Goal: Entertainment & Leisure: Browse casually

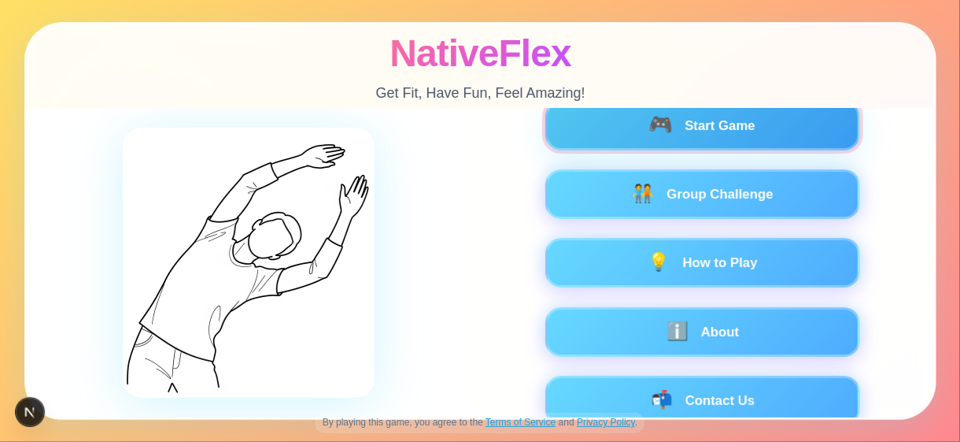
click at [697, 134] on button "🎮 Start Game" at bounding box center [702, 126] width 315 height 50
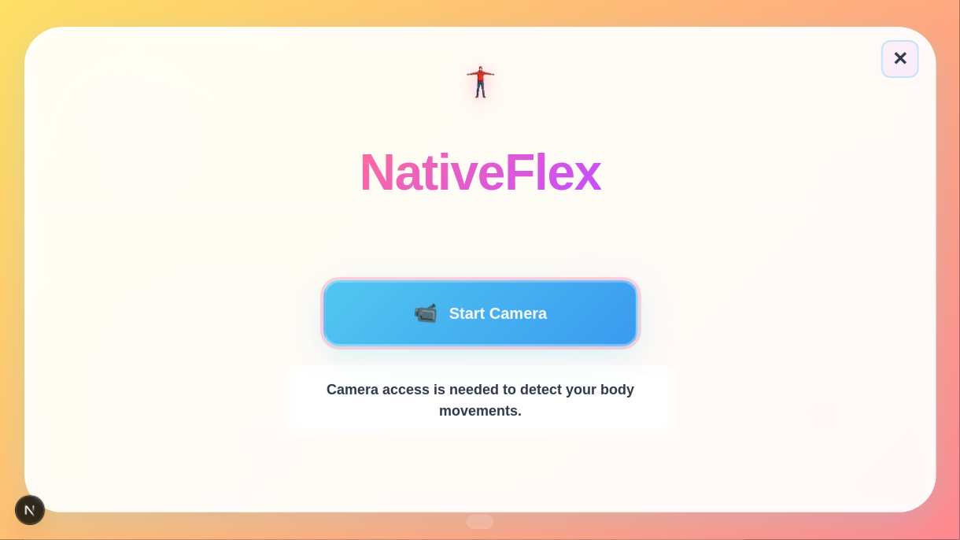
click at [486, 305] on button "📹 Start Camera" at bounding box center [480, 313] width 315 height 66
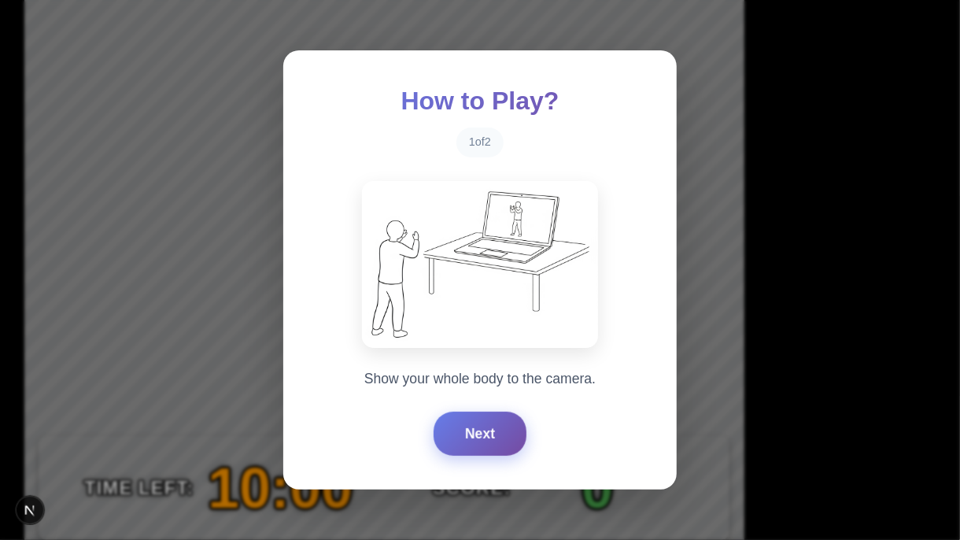
click at [475, 436] on button "Next" at bounding box center [480, 434] width 93 height 44
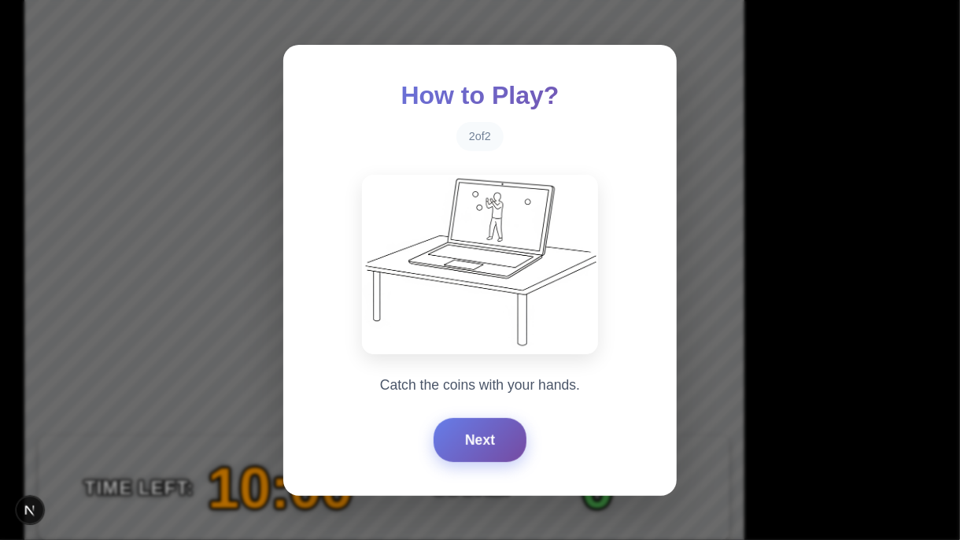
click at [475, 436] on button "Next" at bounding box center [480, 440] width 93 height 44
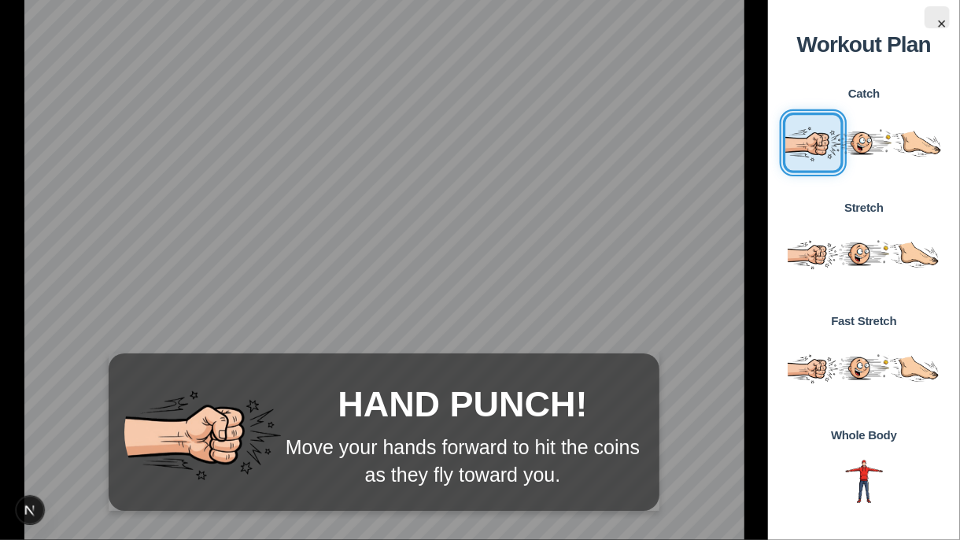
click at [804, 149] on img "View details for step 1: hands exercise" at bounding box center [812, 142] width 61 height 61
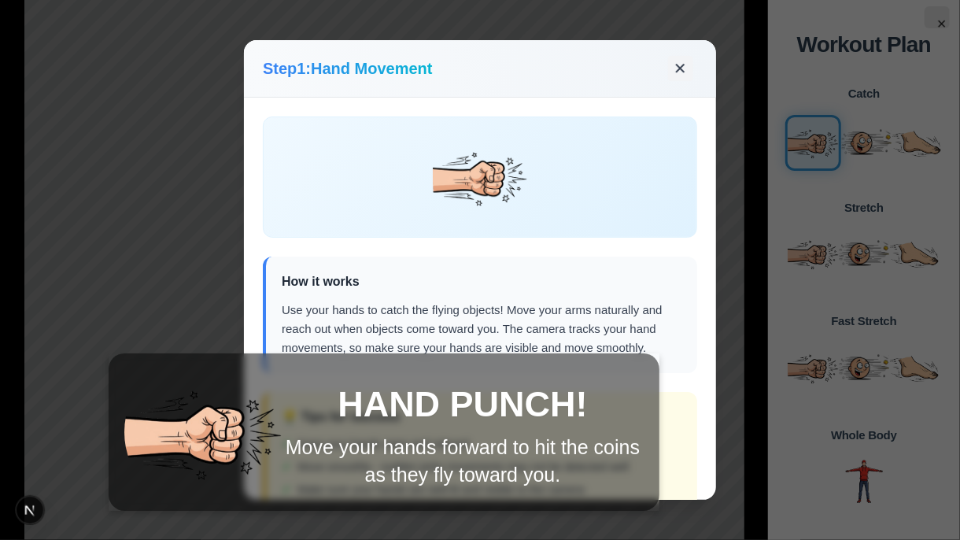
click at [682, 69] on button "✕" at bounding box center [680, 68] width 25 height 25
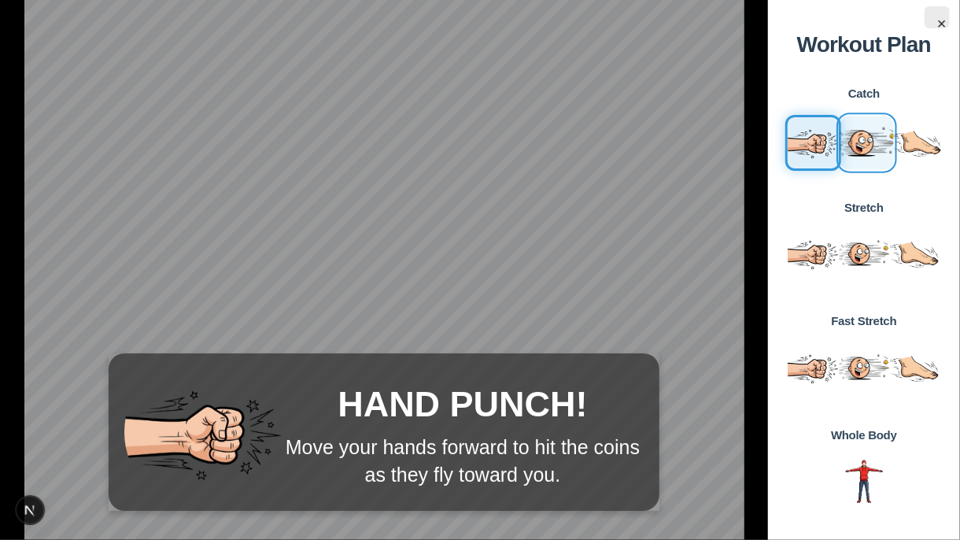
click at [845, 141] on img "View details for step 2: head exercise" at bounding box center [866, 142] width 59 height 59
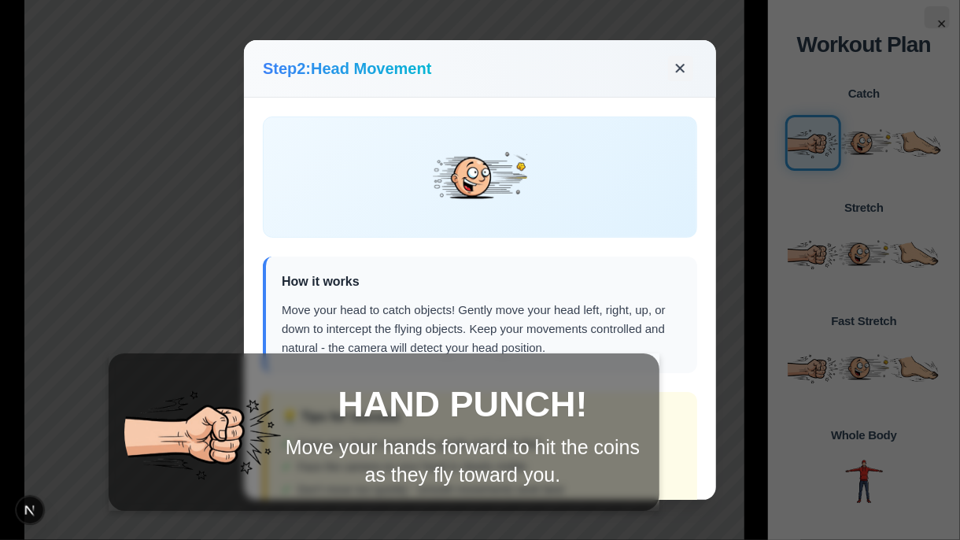
click at [676, 67] on button "✕" at bounding box center [680, 68] width 25 height 25
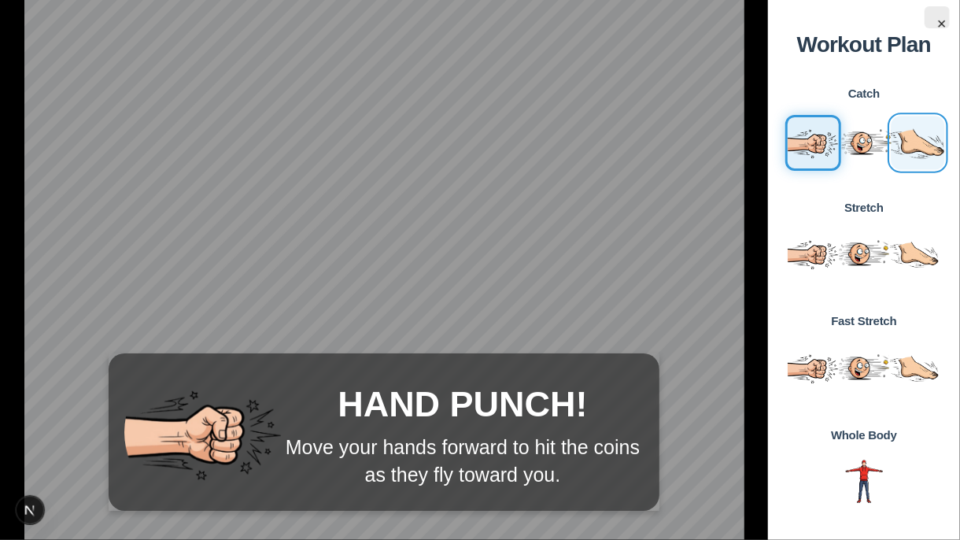
click at [914, 137] on img "View details for step 3: legs exercise" at bounding box center [917, 142] width 59 height 59
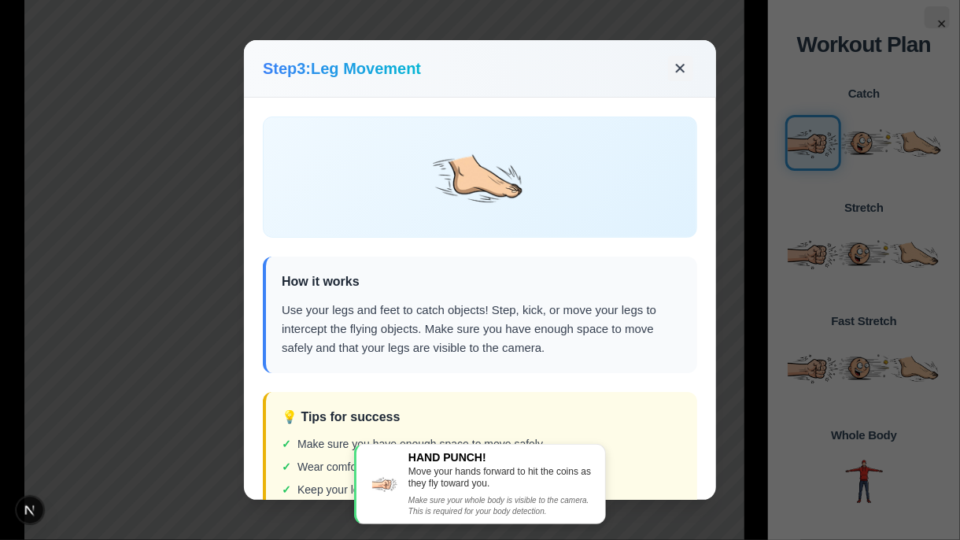
click at [682, 72] on button "✕" at bounding box center [680, 68] width 25 height 25
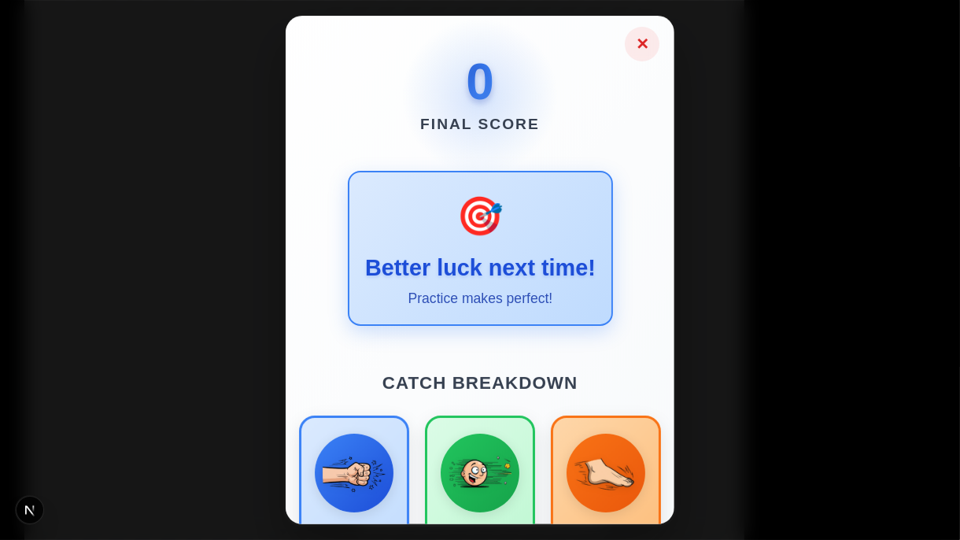
click at [640, 54] on button "✕" at bounding box center [642, 44] width 35 height 35
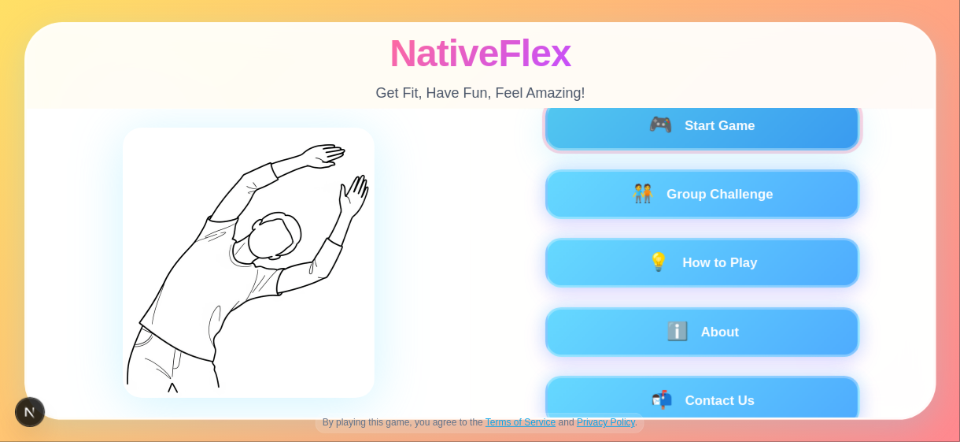
click at [709, 139] on button "🎮 Start Game" at bounding box center [702, 126] width 315 height 50
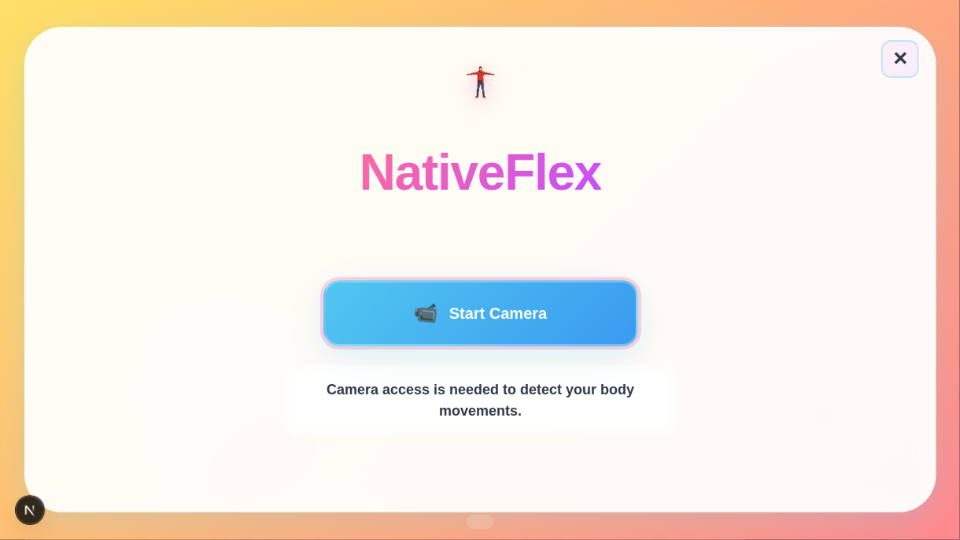
click at [541, 330] on button "📹 Start Camera" at bounding box center [480, 313] width 315 height 66
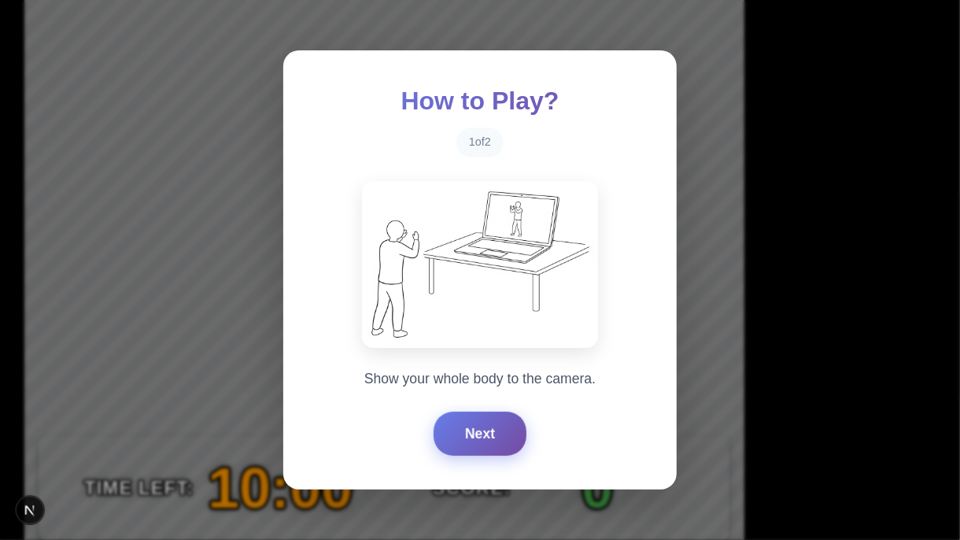
click at [483, 425] on button "Next" at bounding box center [480, 434] width 93 height 44
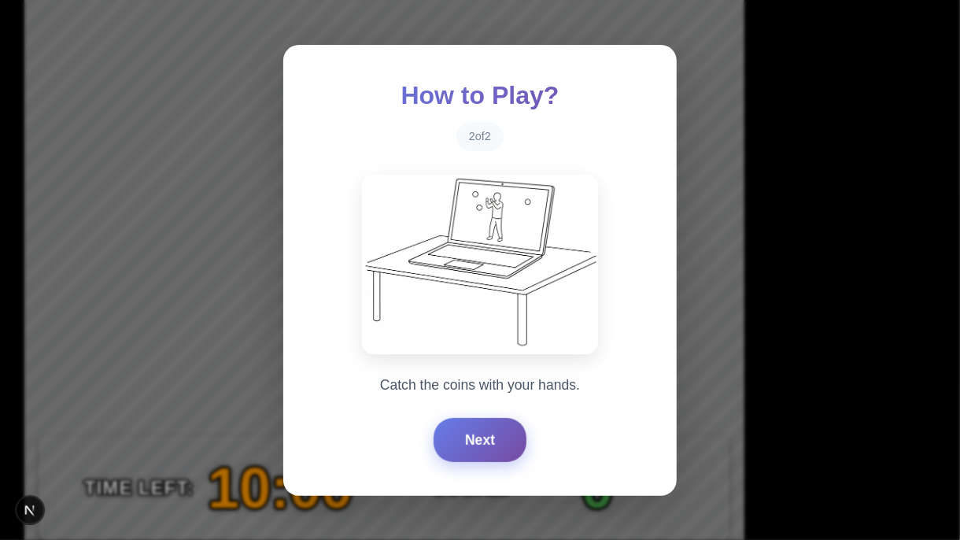
click at [483, 425] on button "Next" at bounding box center [480, 440] width 93 height 44
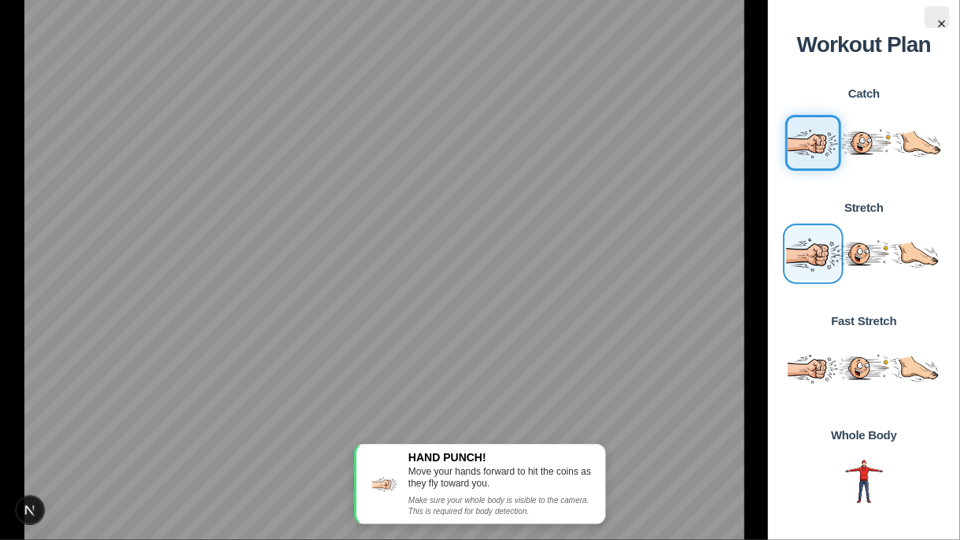
click at [823, 268] on img "View details for step 4: hands exercise" at bounding box center [812, 253] width 59 height 59
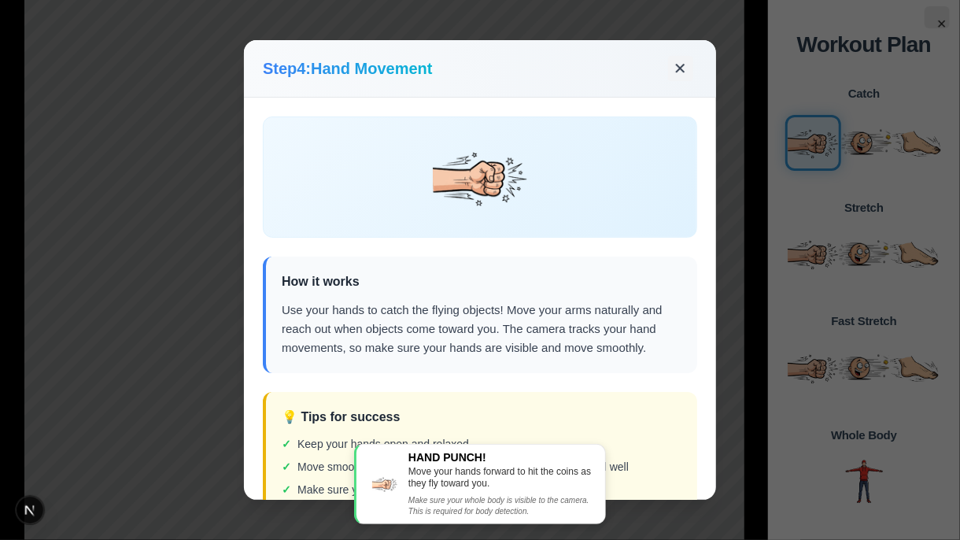
click at [687, 76] on button "✕" at bounding box center [680, 68] width 25 height 25
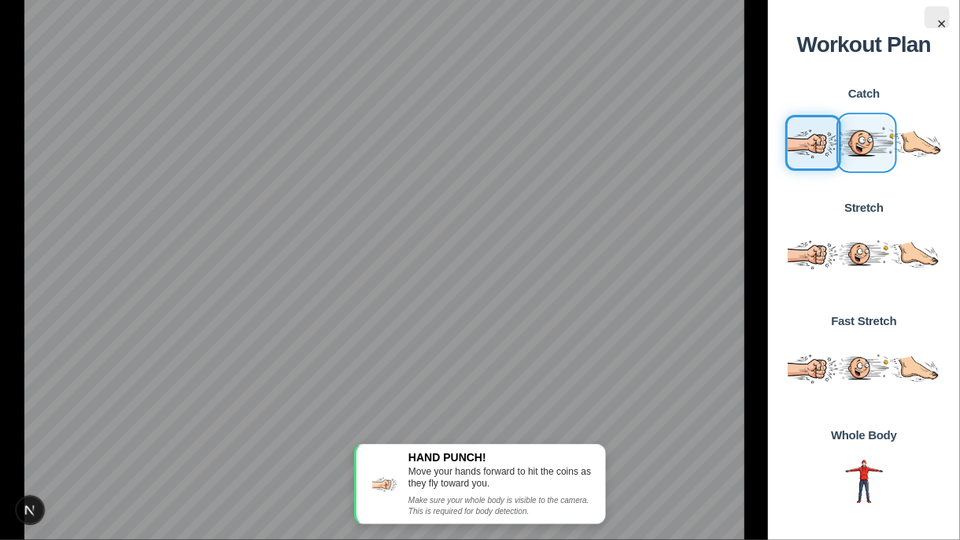
click at [868, 160] on img "View details for step 2: head exercise" at bounding box center [866, 142] width 59 height 59
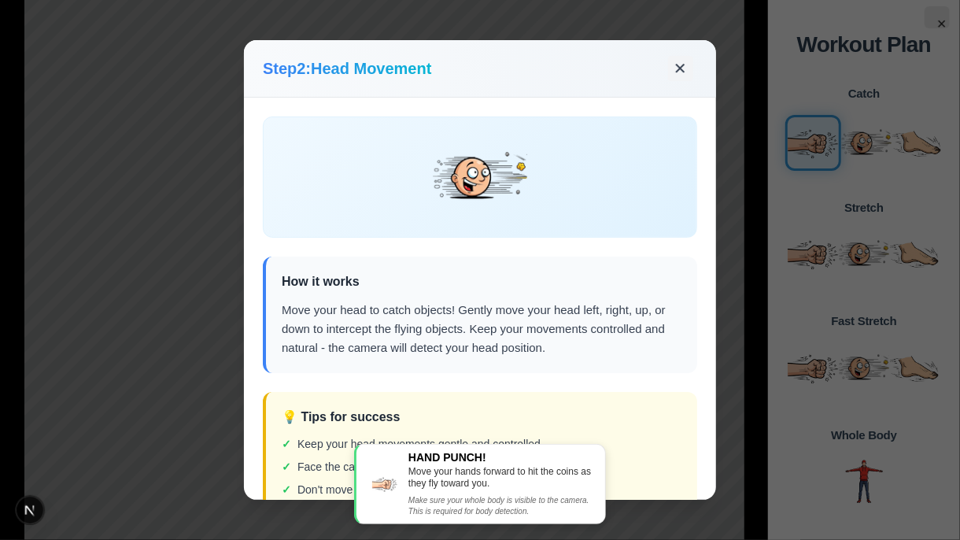
click at [679, 64] on button "✕" at bounding box center [680, 68] width 25 height 25
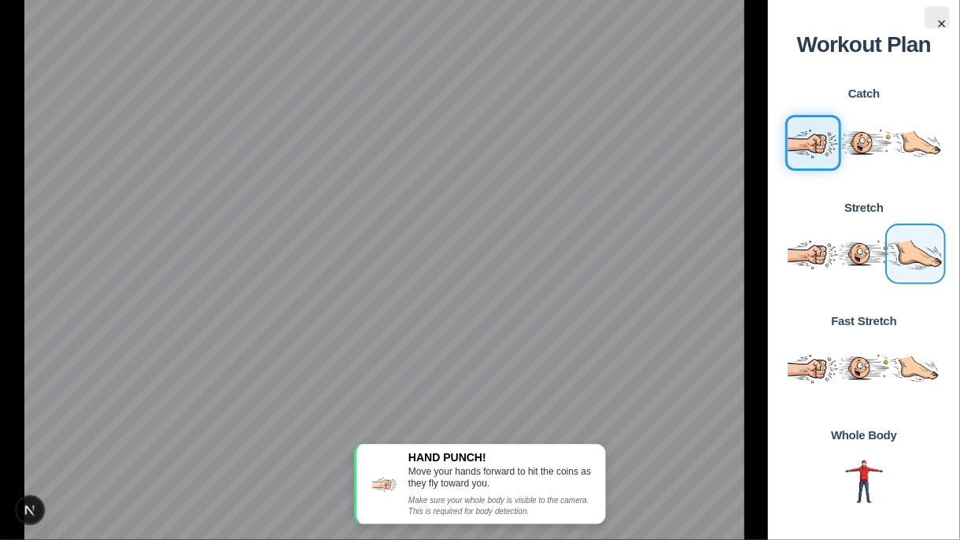
click at [917, 256] on img "View details for step 6: legs exercise" at bounding box center [914, 253] width 59 height 59
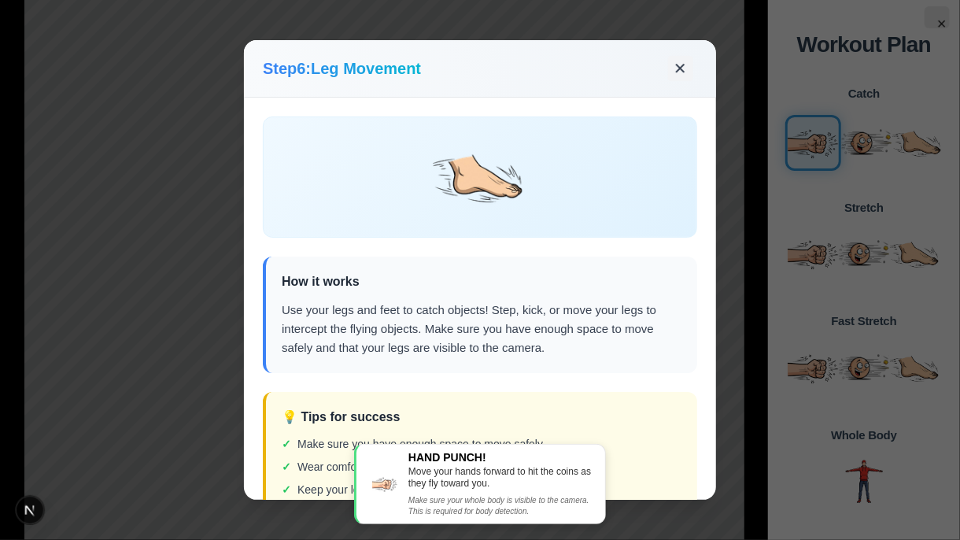
click at [679, 65] on button "✕" at bounding box center [680, 68] width 25 height 25
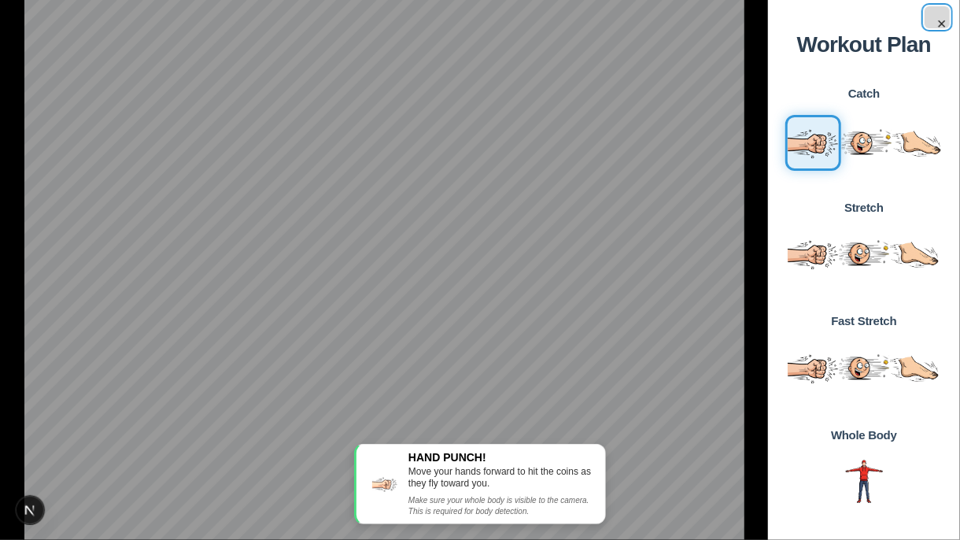
click at [941, 23] on button "×" at bounding box center [937, 17] width 25 height 22
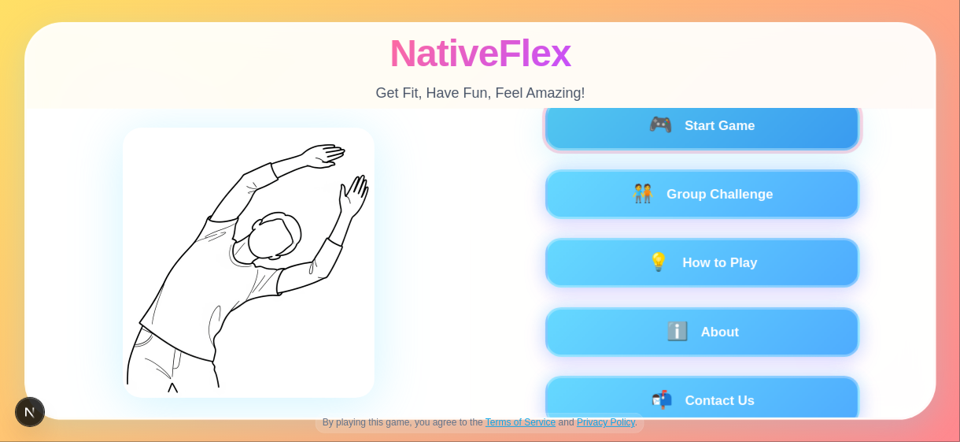
click at [766, 131] on button "🎮 Start Game" at bounding box center [702, 126] width 315 height 50
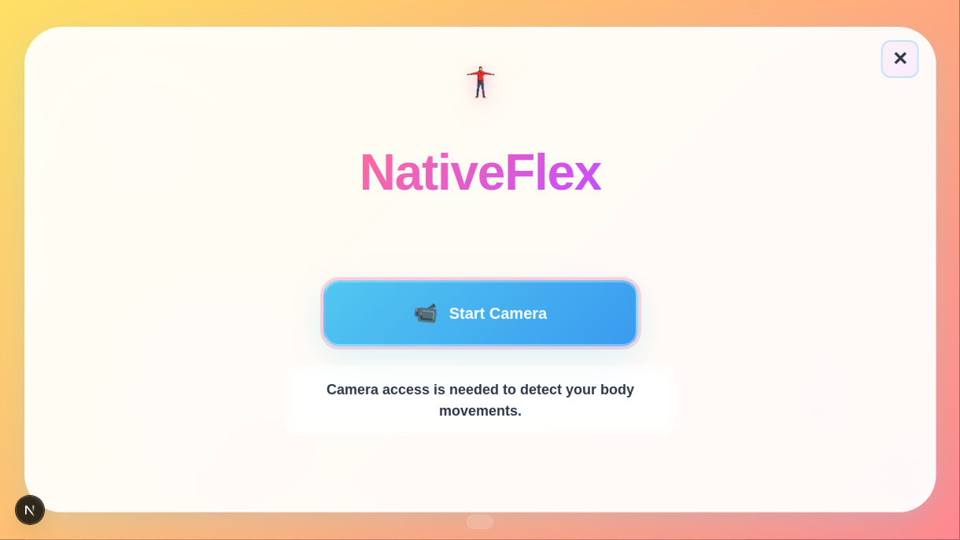
click at [466, 316] on button "📹 Start Camera" at bounding box center [480, 313] width 315 height 66
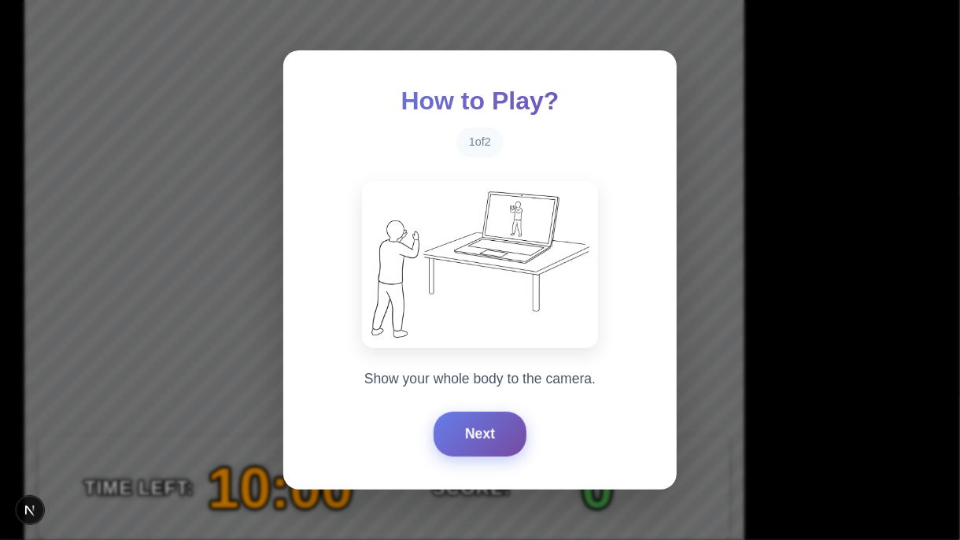
click at [480, 424] on button "Next" at bounding box center [480, 434] width 93 height 44
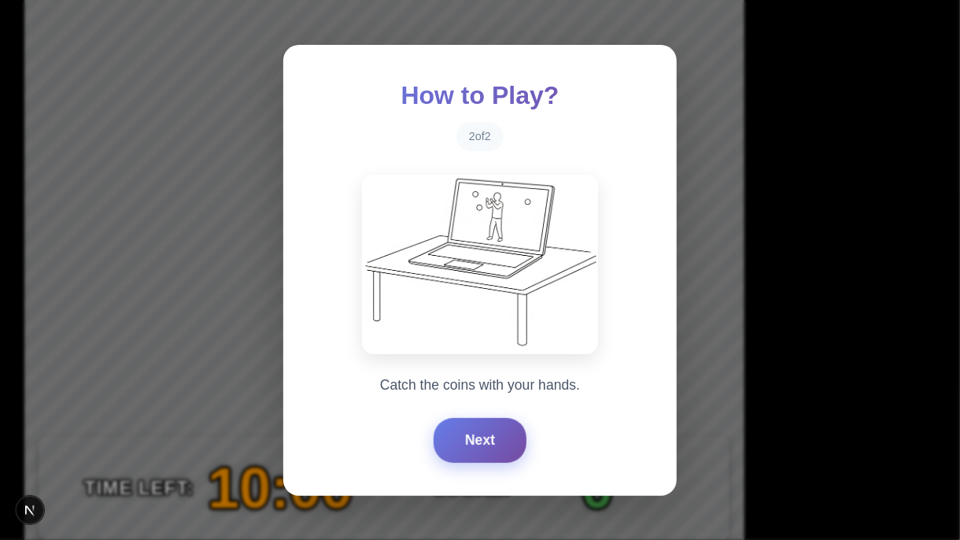
click at [480, 424] on button "Next" at bounding box center [480, 440] width 93 height 44
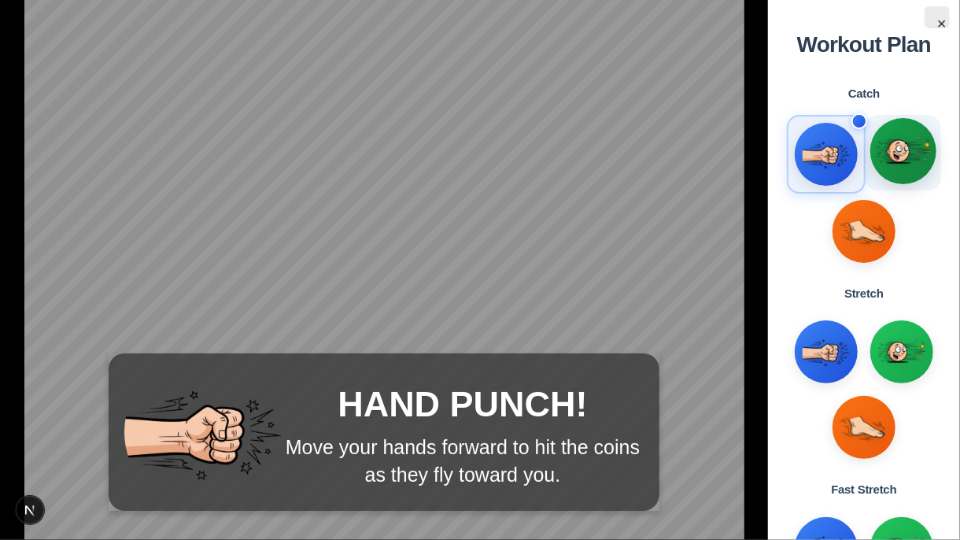
click at [915, 165] on img at bounding box center [903, 151] width 54 height 54
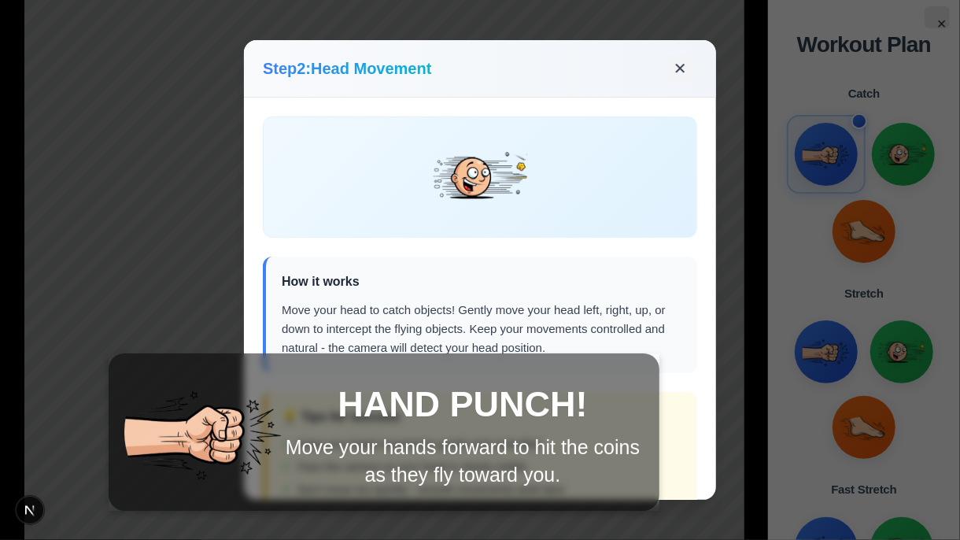
click at [677, 72] on button "✕" at bounding box center [680, 68] width 25 height 25
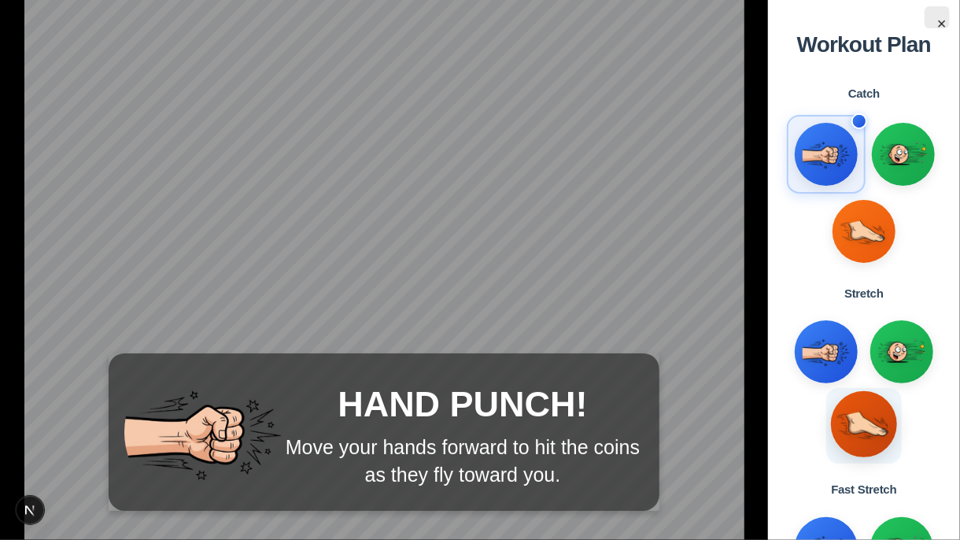
click at [852, 416] on img at bounding box center [864, 424] width 54 height 54
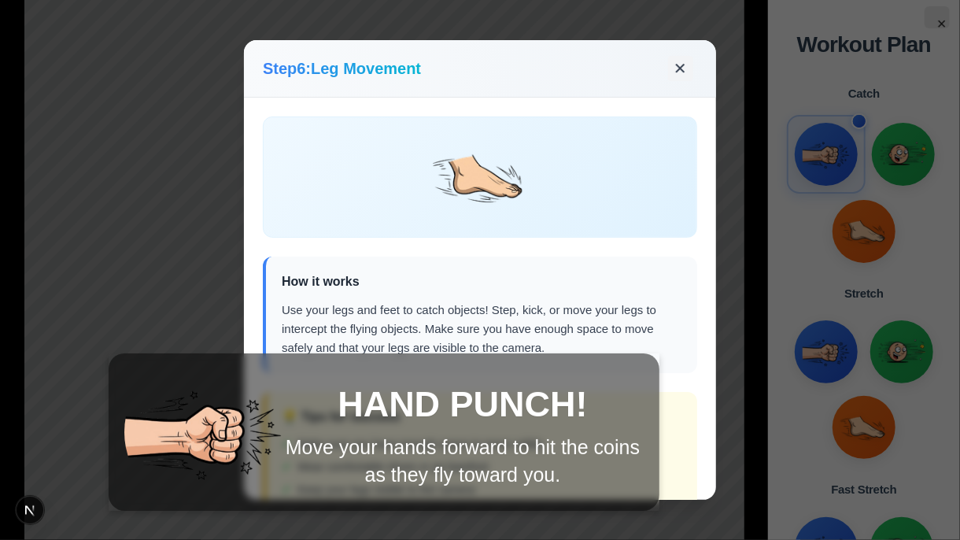
click at [678, 68] on button "✕" at bounding box center [680, 68] width 25 height 25
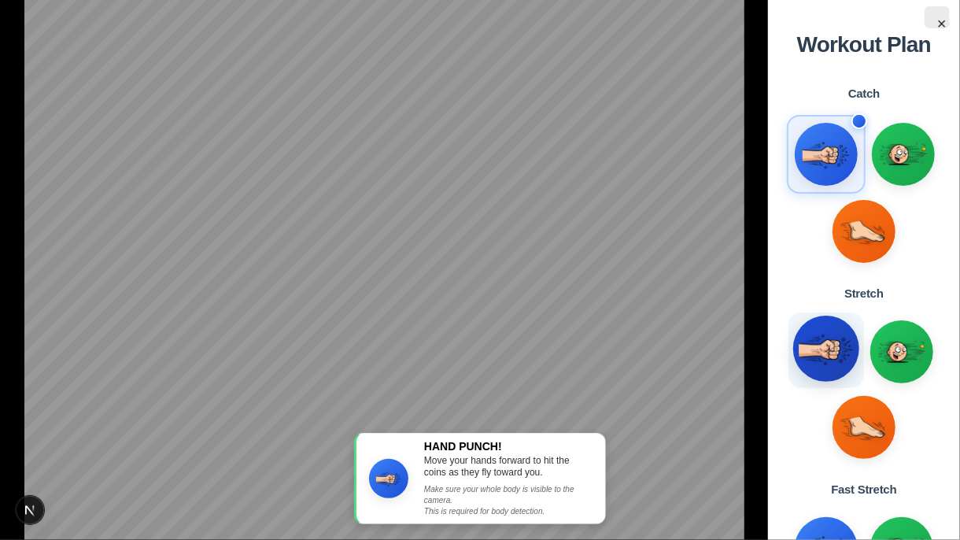
click at [816, 350] on img at bounding box center [826, 348] width 54 height 54
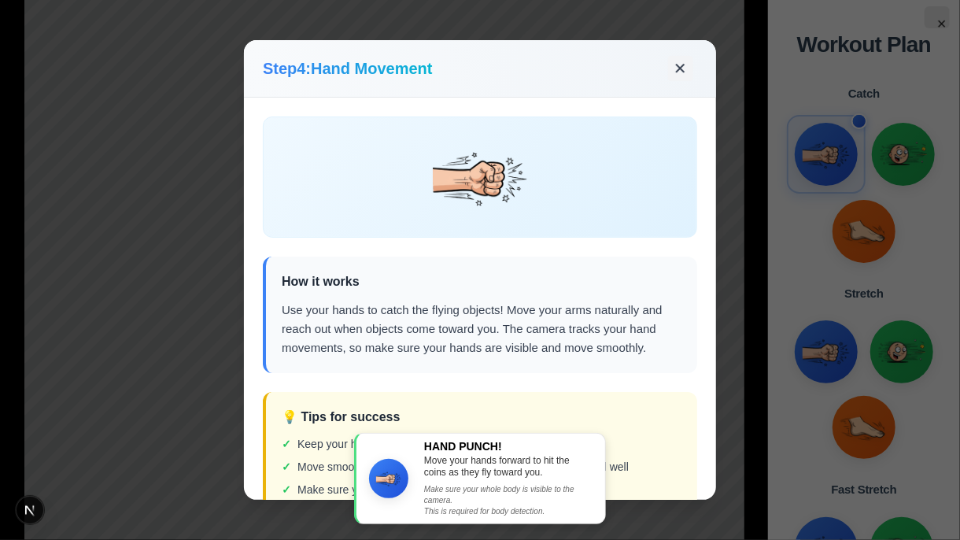
click at [685, 72] on button "✕" at bounding box center [680, 68] width 25 height 25
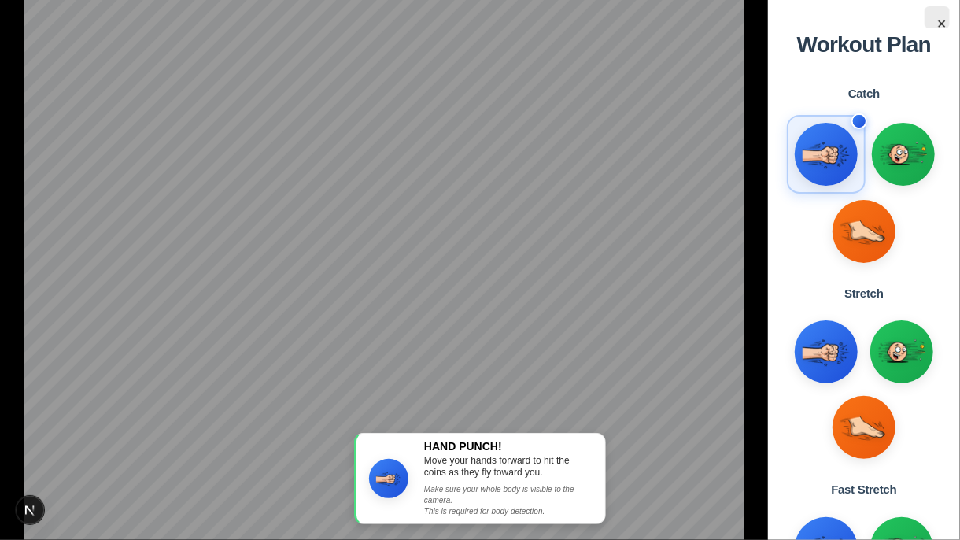
click at [464, 441] on span "Move your hands forward to hit the coins as they fly toward you." at bounding box center [508, 467] width 168 height 24
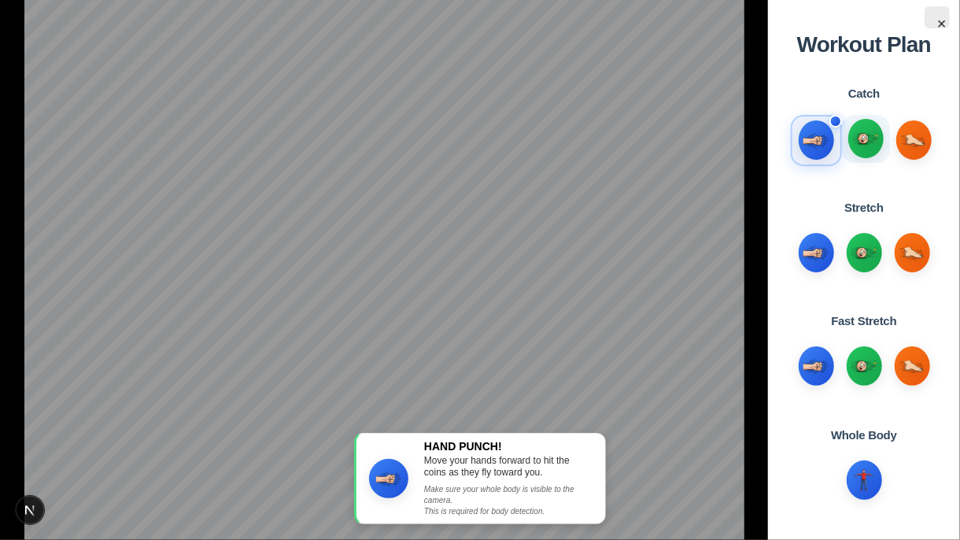
click at [846, 142] on div at bounding box center [866, 139] width 48 height 48
click at [852, 142] on div at bounding box center [865, 137] width 37 height 42
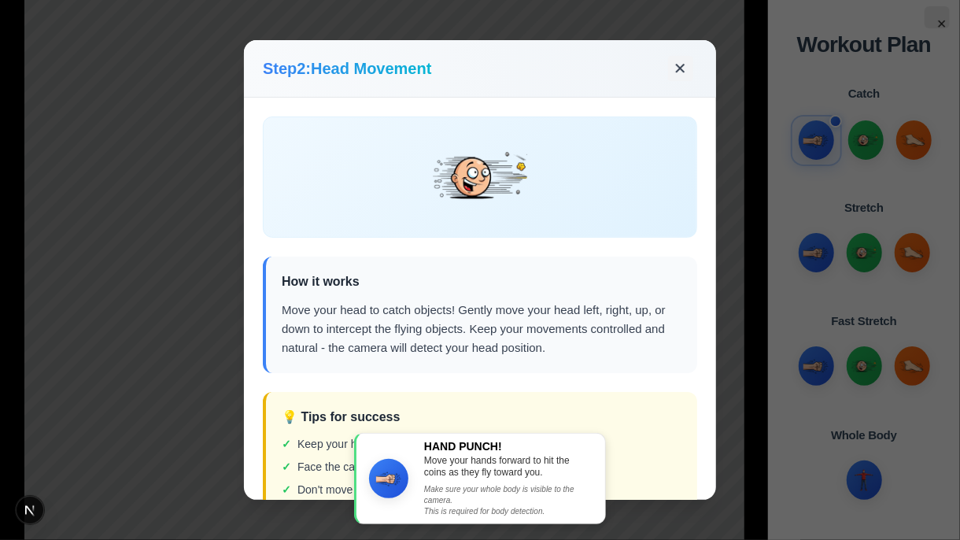
click at [680, 76] on button "✕" at bounding box center [680, 68] width 25 height 25
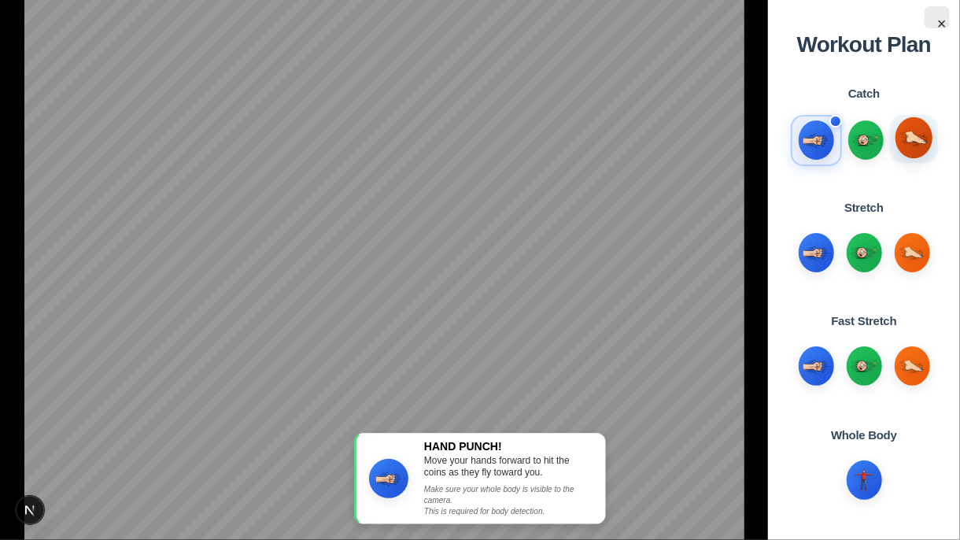
click at [912, 142] on img at bounding box center [914, 137] width 29 height 29
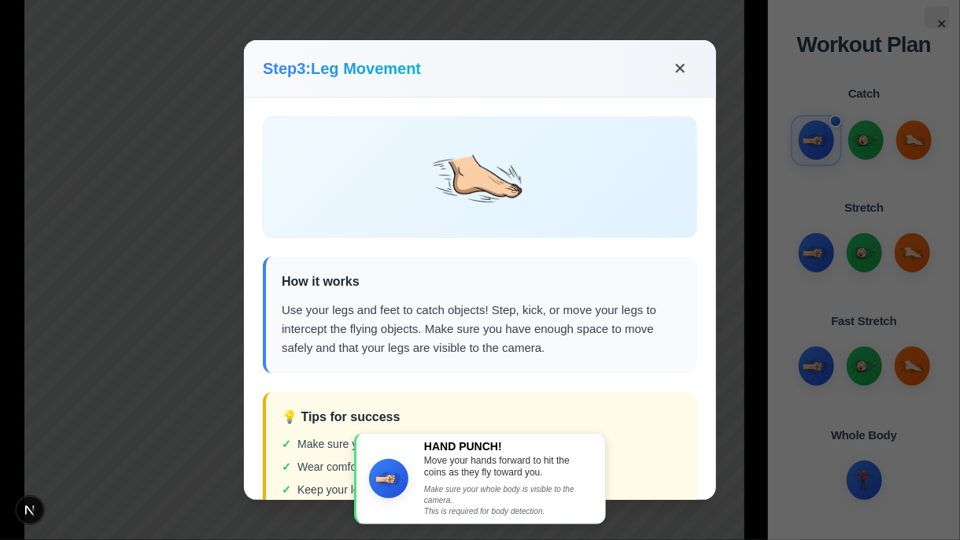
click at [685, 68] on button "✕" at bounding box center [680, 68] width 25 height 25
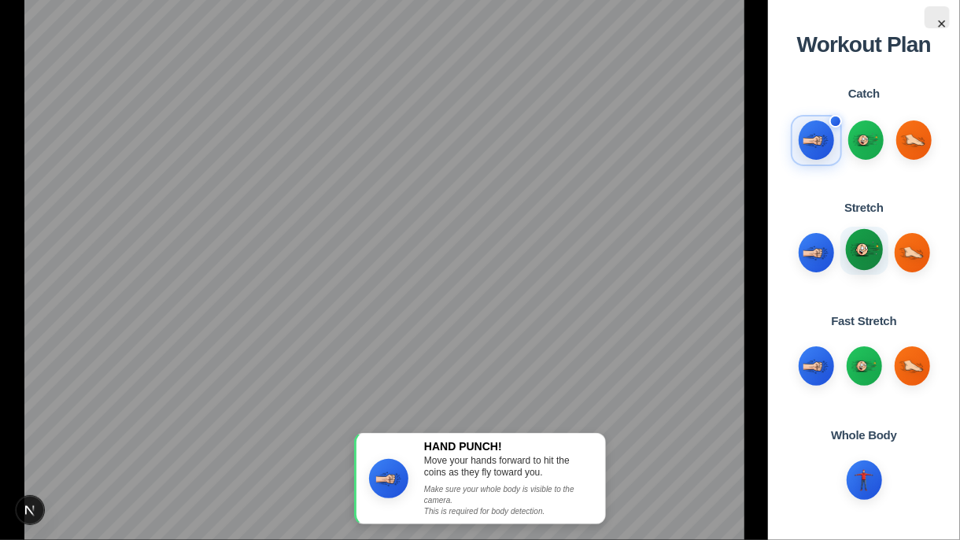
click at [854, 247] on img at bounding box center [864, 249] width 29 height 29
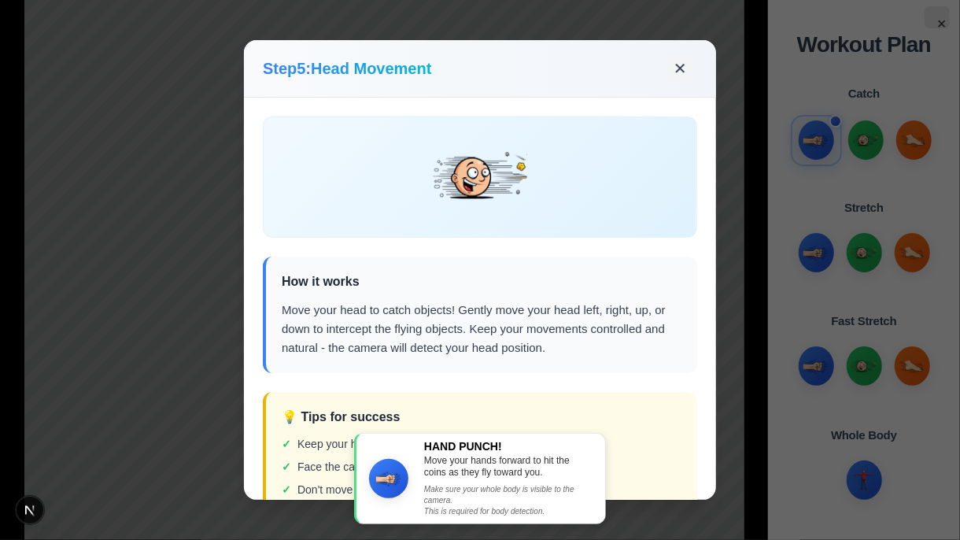
click at [671, 66] on button "✕" at bounding box center [680, 68] width 25 height 25
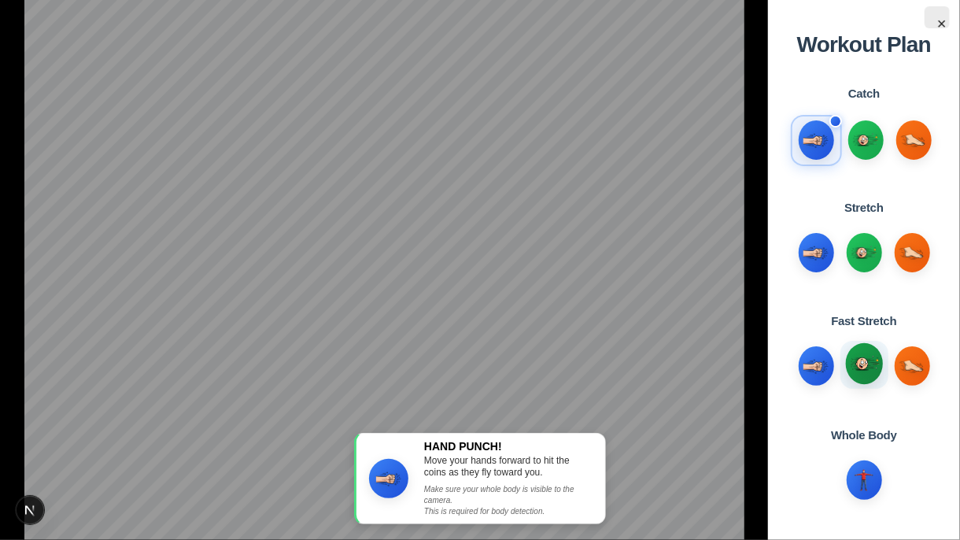
click at [860, 364] on img at bounding box center [864, 363] width 29 height 29
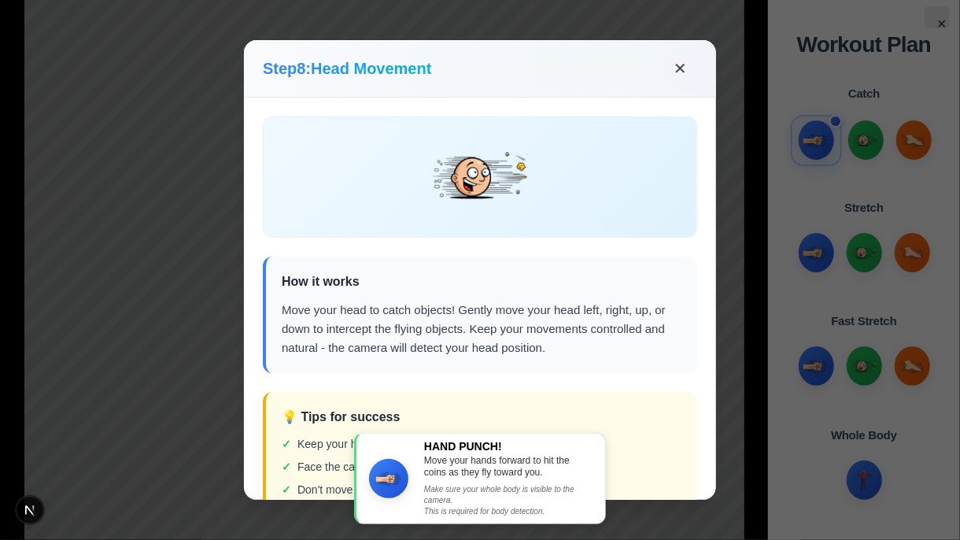
click at [682, 56] on button "✕" at bounding box center [680, 68] width 25 height 25
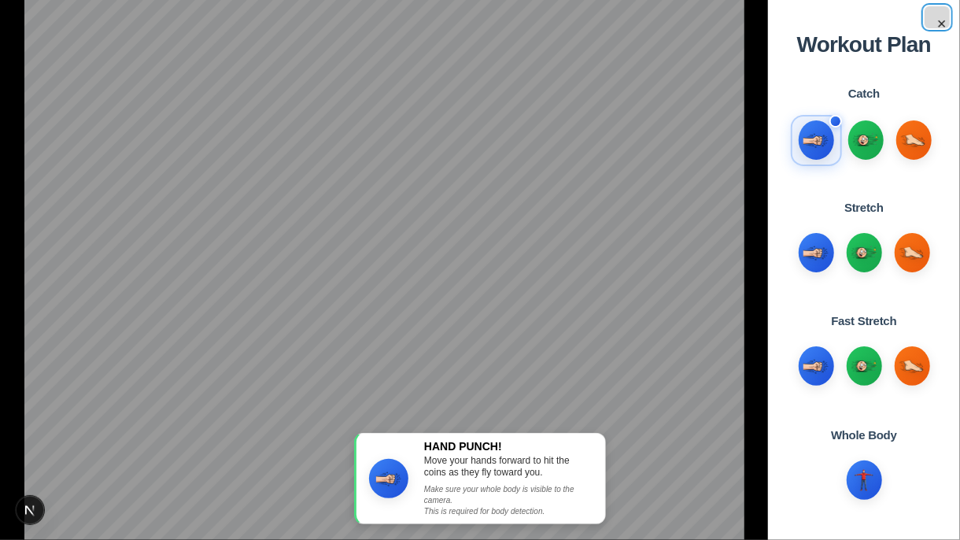
click at [941, 24] on button "×" at bounding box center [937, 17] width 25 height 22
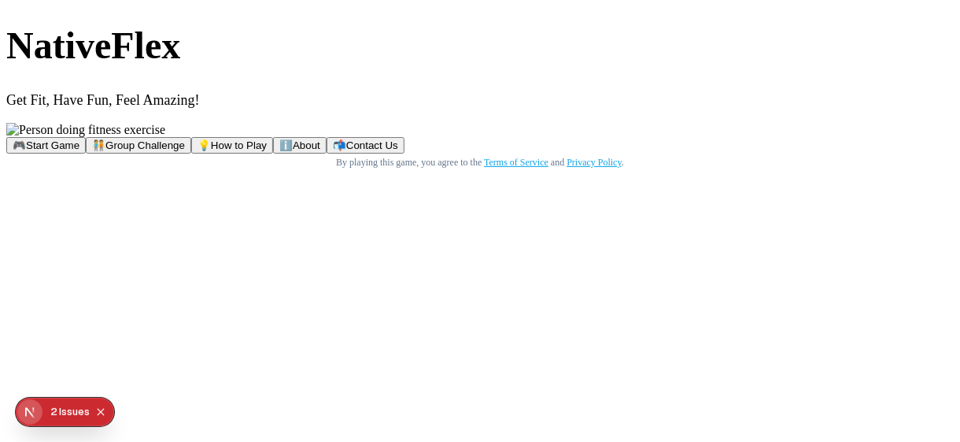
drag, startPoint x: 671, startPoint y: 187, endPoint x: 671, endPoint y: 255, distance: 68.5
click at [191, 153] on button "🧑‍🤝‍🧑 Group Challenge" at bounding box center [138, 145] width 105 height 17
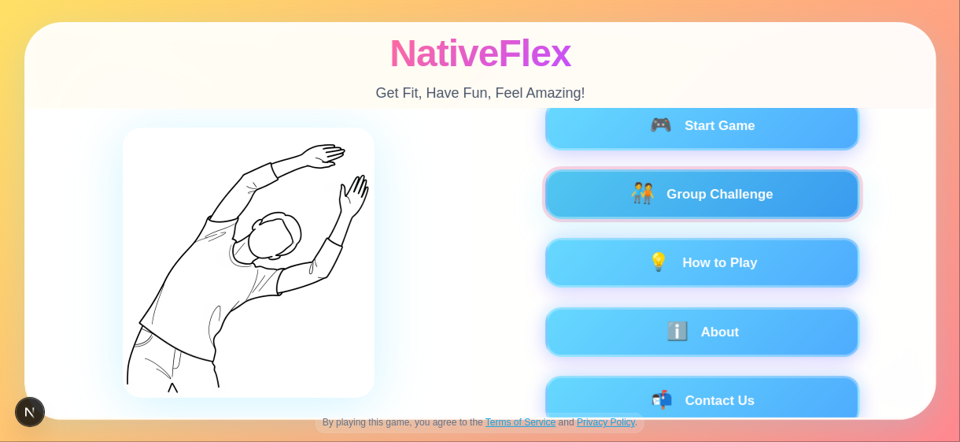
click at [763, 184] on button "🧑‍🤝‍🧑 Group Challenge" at bounding box center [702, 194] width 315 height 50
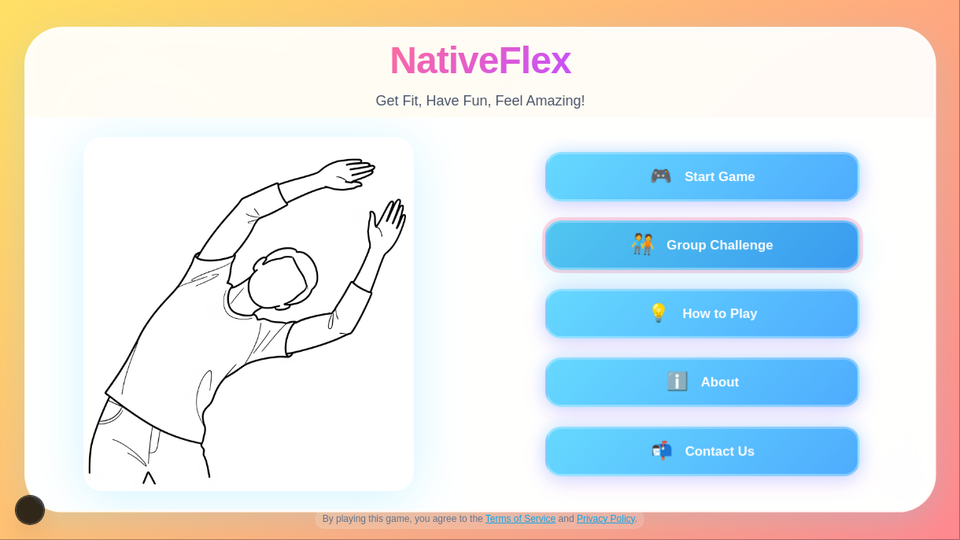
click at [756, 250] on button "🧑‍🤝‍🧑 Group Challenge" at bounding box center [702, 245] width 315 height 50
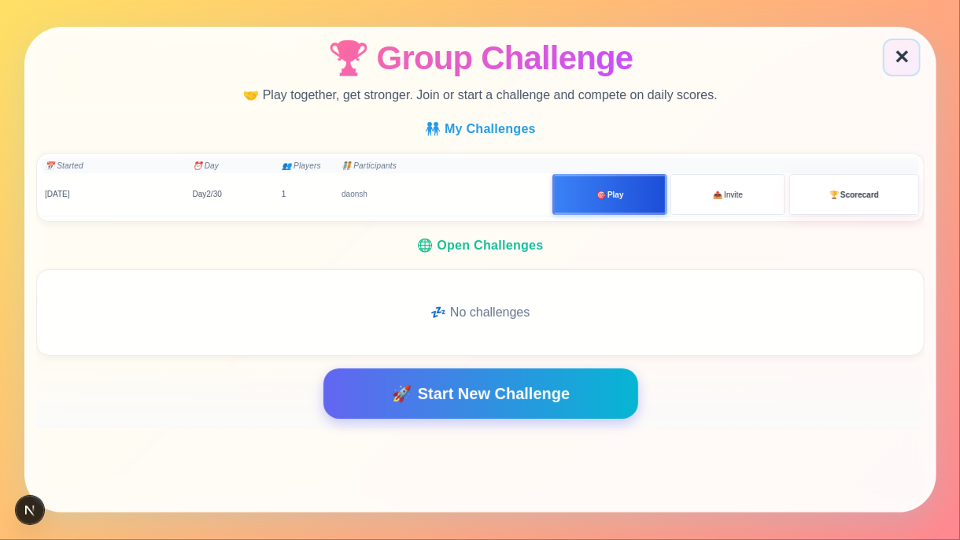
click at [584, 200] on button "🎯 Play" at bounding box center [610, 194] width 115 height 41
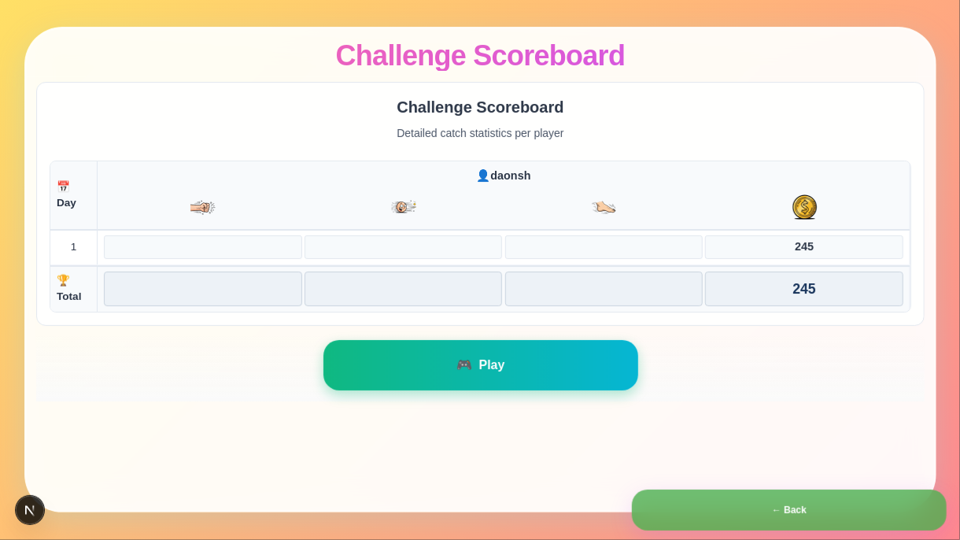
click at [521, 362] on button "🎮 Play" at bounding box center [480, 365] width 315 height 50
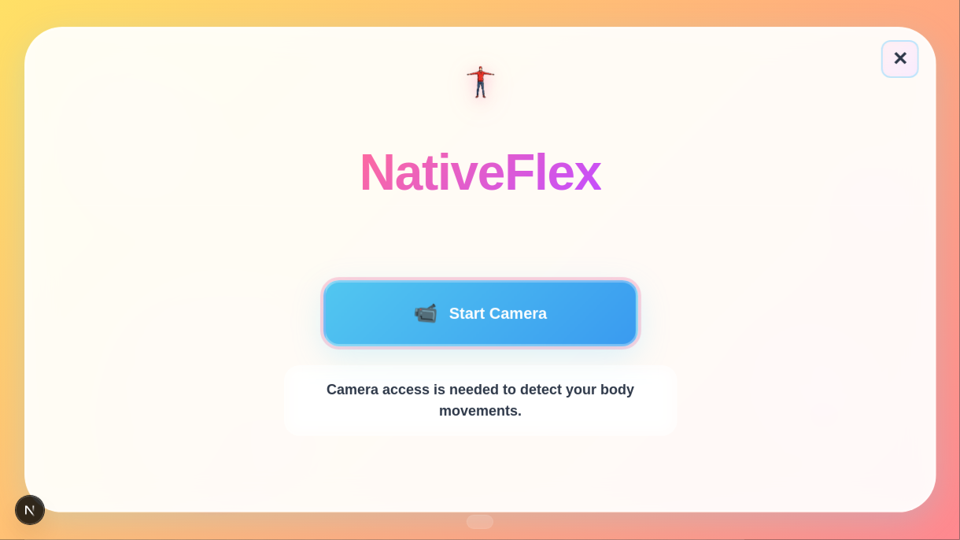
click at [514, 309] on button "📹 Start Camera" at bounding box center [480, 313] width 315 height 66
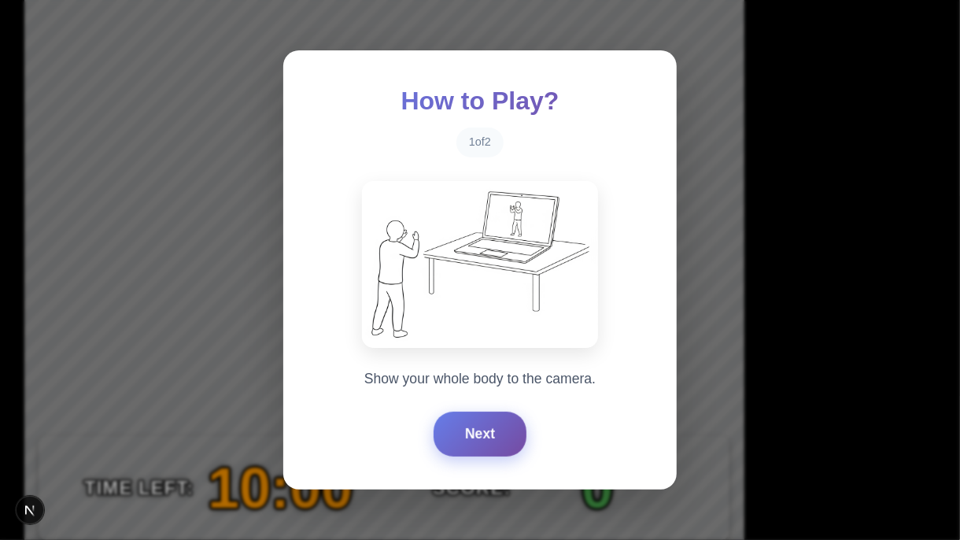
click at [474, 431] on button "Next" at bounding box center [480, 434] width 93 height 44
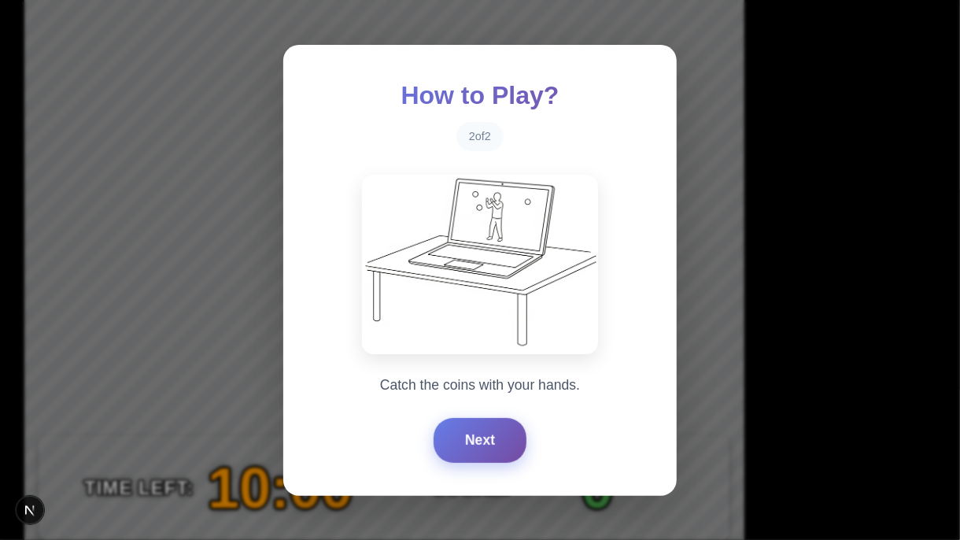
click at [474, 430] on button "Next" at bounding box center [480, 440] width 93 height 44
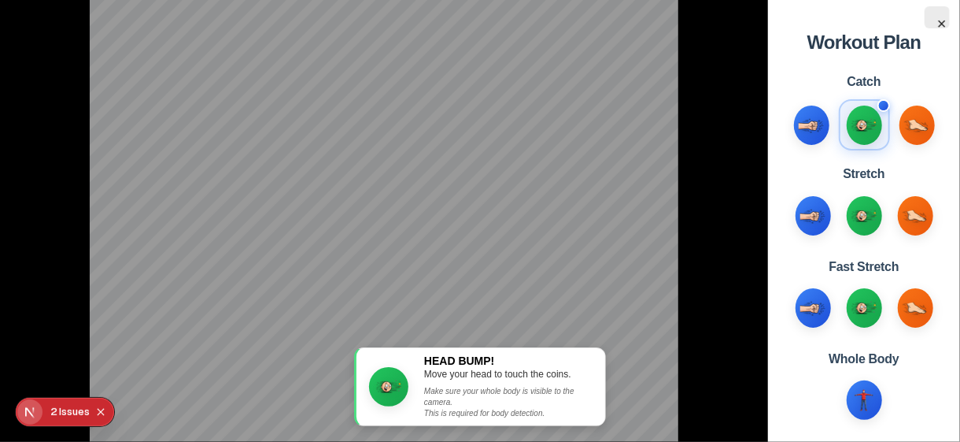
click at [60, 401] on div "Issue s" at bounding box center [74, 411] width 31 height 28
